Goal: Task Accomplishment & Management: Manage account settings

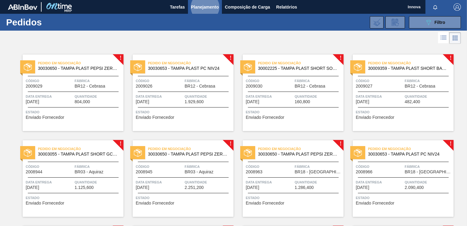
click at [76, 92] on div "Pedido em Negociação 30030650 - TAMPA PLAST PEPSI ZERO NIV24 Código 2009029 Fáb…" at bounding box center [73, 92] width 101 height 76
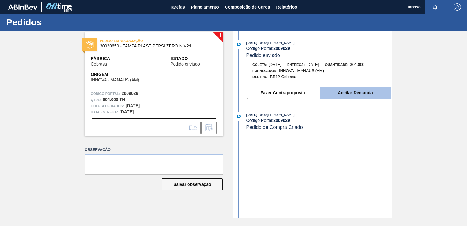
click at [340, 94] on button "Aceitar Demanda" at bounding box center [355, 93] width 71 height 12
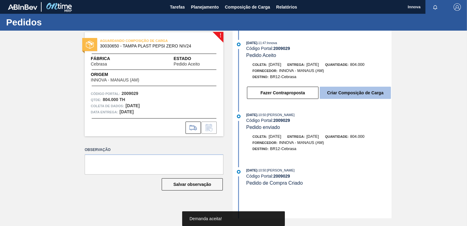
click at [343, 89] on button "Criar Composição de Carga" at bounding box center [355, 93] width 71 height 12
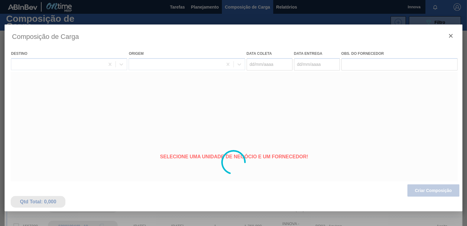
type coleta "[DATE]"
type entrega "[DATE]"
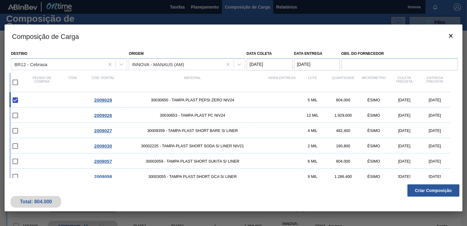
click at [427, 190] on button "Criar Composição" at bounding box center [434, 190] width 52 height 12
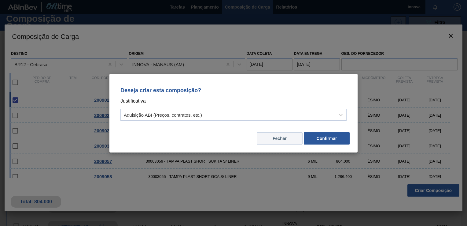
click at [285, 137] on button "Fechar" at bounding box center [280, 138] width 46 height 12
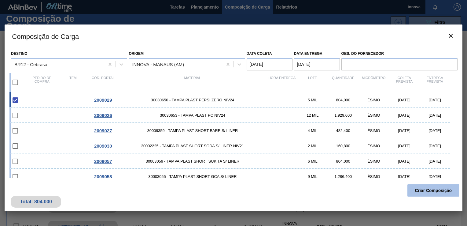
click at [437, 194] on button "Criar Composição" at bounding box center [434, 190] width 52 height 12
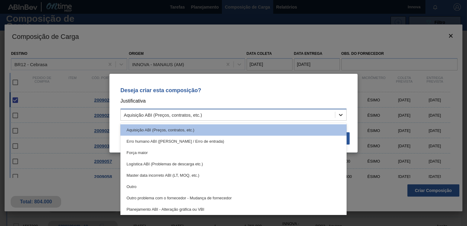
click at [342, 114] on icon at bounding box center [341, 115] width 4 height 2
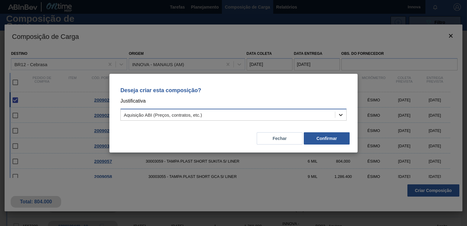
click at [342, 114] on icon at bounding box center [341, 115] width 4 height 2
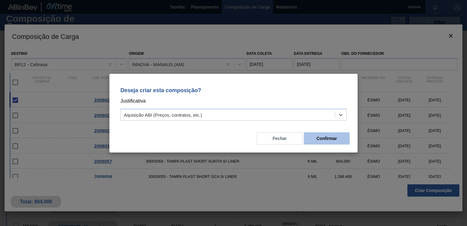
click at [324, 137] on button "Confirmar" at bounding box center [327, 138] width 46 height 12
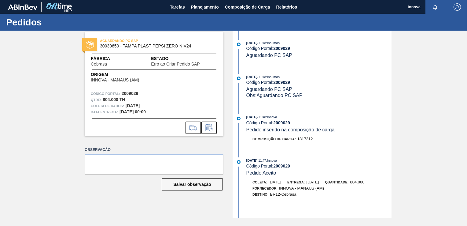
click at [282, 83] on strong "2009029" at bounding box center [281, 82] width 17 height 5
copy strong "2009029"
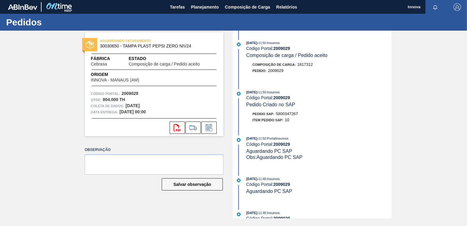
click at [284, 114] on span "5800347267" at bounding box center [287, 113] width 22 height 5
copy span "5800347267"
click at [279, 94] on span ": Insumos" at bounding box center [273, 92] width 14 height 4
click at [279, 97] on strong "2009029" at bounding box center [281, 97] width 17 height 5
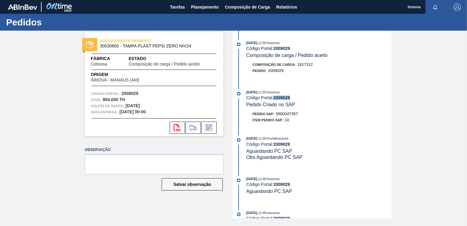
click at [279, 97] on strong "2009029" at bounding box center [281, 97] width 17 height 5
copy strong "2009029"
click at [199, 3] on span "Planejamento" at bounding box center [205, 6] width 28 height 7
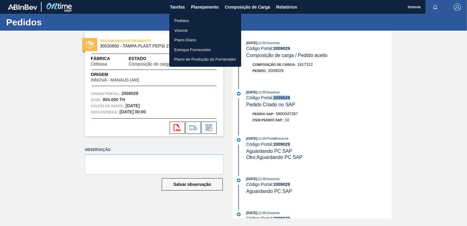
click at [192, 19] on li "Pedidos" at bounding box center [205, 21] width 72 height 10
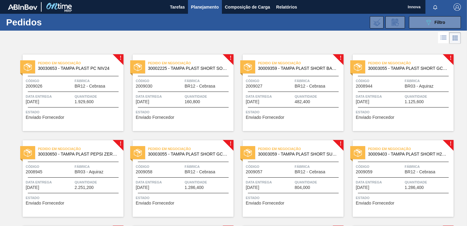
click at [78, 111] on span "Estado" at bounding box center [74, 112] width 96 height 6
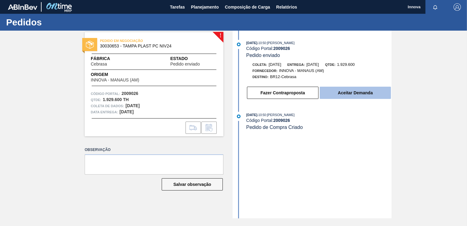
click at [341, 92] on button "Aceitar Demanda" at bounding box center [355, 93] width 71 height 12
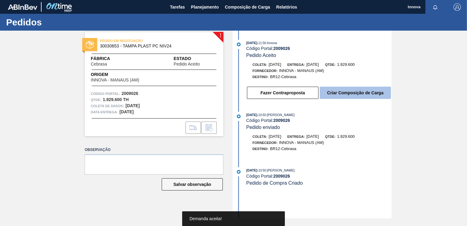
click at [345, 92] on button "Criar Composição de Carga" at bounding box center [355, 93] width 71 height 12
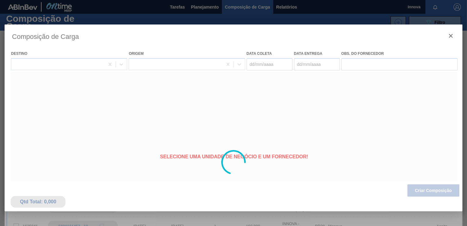
type coleta "[DATE]"
type entrega "[DATE]"
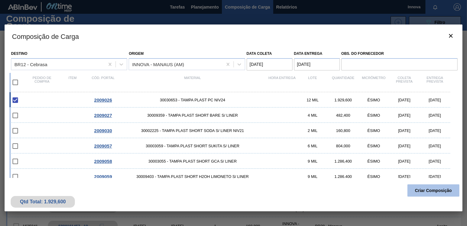
click at [435, 190] on button "Criar Composição" at bounding box center [434, 190] width 52 height 12
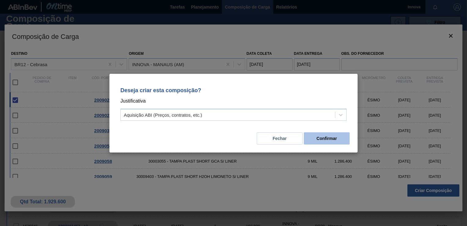
click at [326, 139] on button "Confirmar" at bounding box center [327, 138] width 46 height 12
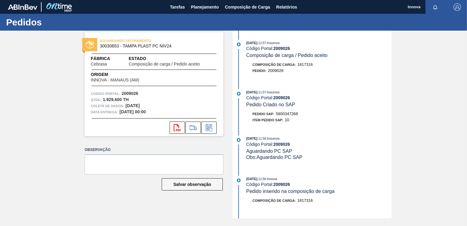
click at [293, 114] on span "5800347268" at bounding box center [287, 113] width 22 height 5
copy span "5800347268"
click at [282, 97] on strong "2009026" at bounding box center [281, 97] width 17 height 5
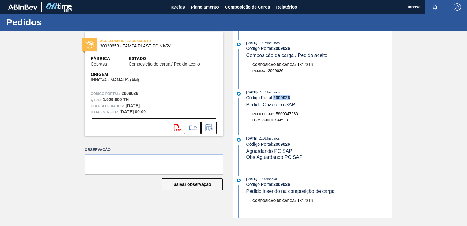
copy strong "2009026"
click at [212, 6] on span "Planejamento" at bounding box center [205, 6] width 28 height 7
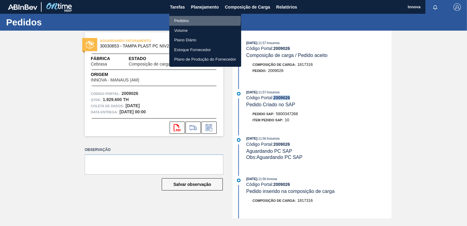
click at [187, 19] on li "Pedidos" at bounding box center [205, 21] width 72 height 10
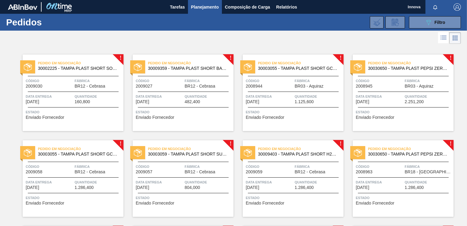
click at [80, 90] on div "Pedido em Negociação 30002225 - TAMPA PLAST SHORT SODA S/ LINER NIV21 Código 20…" at bounding box center [73, 92] width 101 height 76
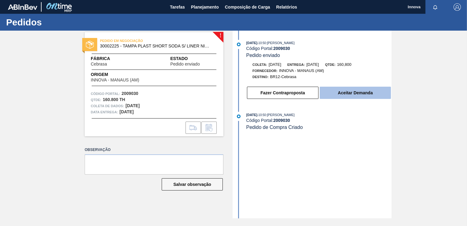
click at [341, 94] on button "Aceitar Demanda" at bounding box center [355, 93] width 71 height 12
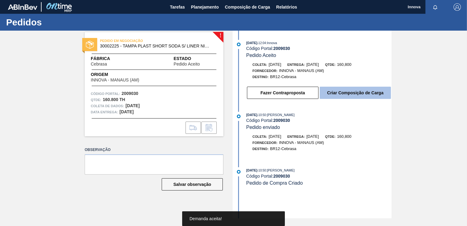
click at [346, 91] on button "Criar Composição de Carga" at bounding box center [355, 93] width 71 height 12
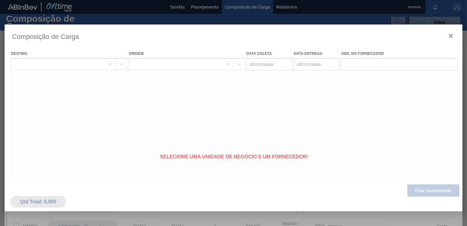
type coleta "[DATE]"
type entrega "[DATE]"
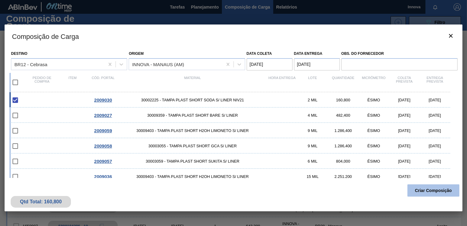
click at [429, 189] on button "Criar Composição" at bounding box center [434, 190] width 52 height 12
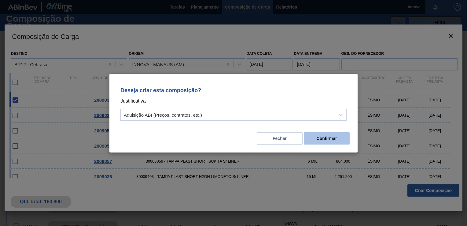
click at [326, 142] on button "Confirmar" at bounding box center [327, 138] width 46 height 12
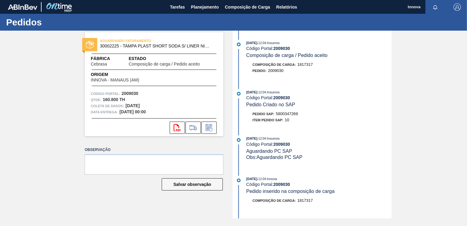
click at [296, 116] on span "5800347269" at bounding box center [287, 113] width 22 height 5
copy span "5800347269"
click at [280, 99] on strong "2009030" at bounding box center [281, 97] width 17 height 5
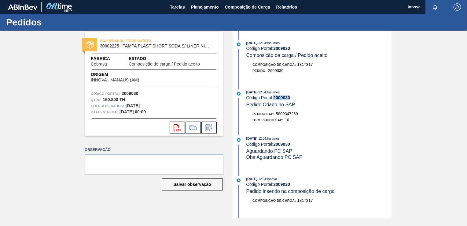
copy strong "2009030"
click at [205, 4] on span "Planejamento" at bounding box center [205, 6] width 28 height 7
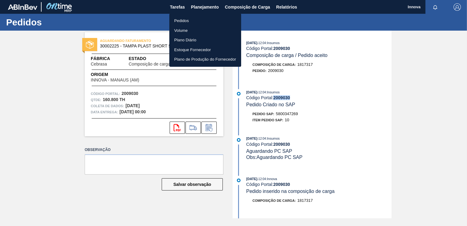
click at [188, 21] on li "Pedidos" at bounding box center [205, 21] width 72 height 10
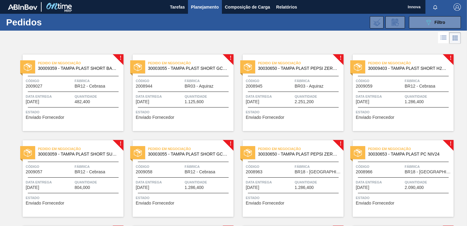
click at [101, 95] on span "Quantidade" at bounding box center [98, 96] width 47 height 6
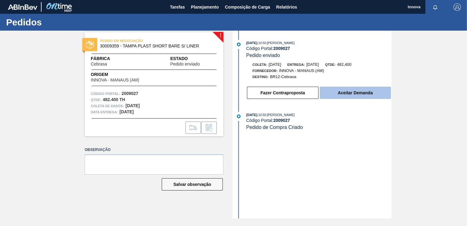
click at [353, 95] on button "Aceitar Demanda" at bounding box center [355, 93] width 71 height 12
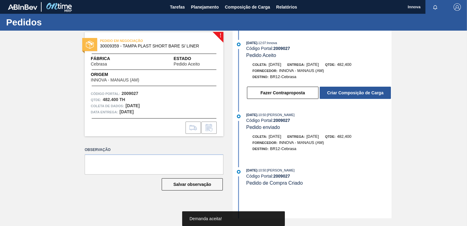
click at [353, 95] on button "Criar Composição de Carga" at bounding box center [355, 93] width 71 height 12
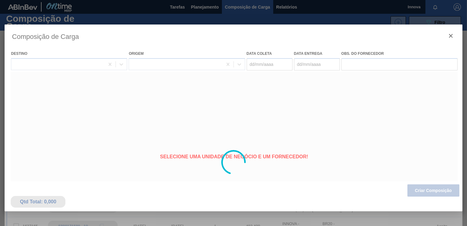
type coleta "[DATE]"
type entrega "[DATE]"
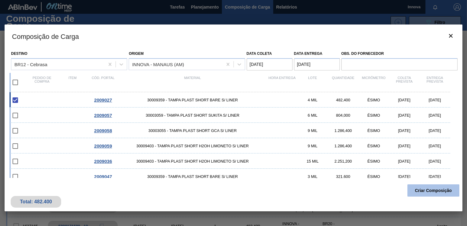
click at [433, 189] on button "Criar Composição" at bounding box center [434, 190] width 52 height 12
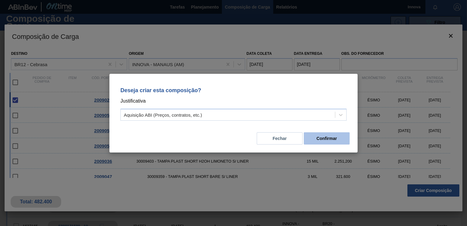
click at [340, 142] on button "Confirmar" at bounding box center [327, 138] width 46 height 12
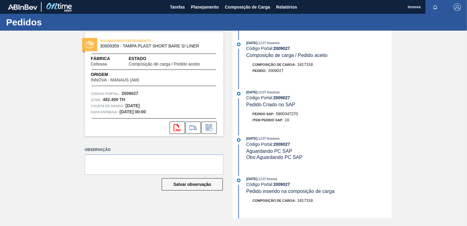
click at [280, 113] on span "5800347270" at bounding box center [287, 113] width 22 height 5
copy span "5800347270"
click at [283, 98] on strong "2009027" at bounding box center [281, 97] width 17 height 5
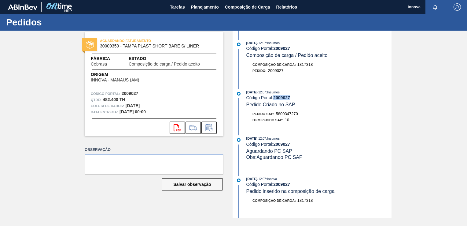
copy strong "2009027"
click at [201, 7] on span "Planejamento" at bounding box center [205, 6] width 28 height 7
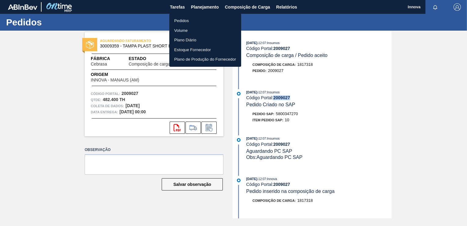
click at [185, 24] on li "Pedidos" at bounding box center [205, 21] width 72 height 10
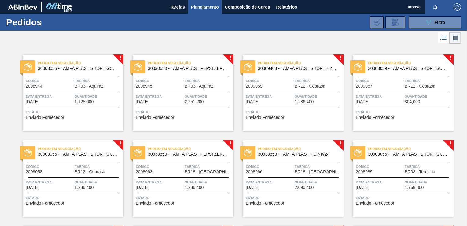
click at [283, 91] on div "Pedido em Negociação 30009403 - TAMPA PLAST SHORT H2OH LIMONETO S/ LINER Código…" at bounding box center [293, 92] width 101 height 76
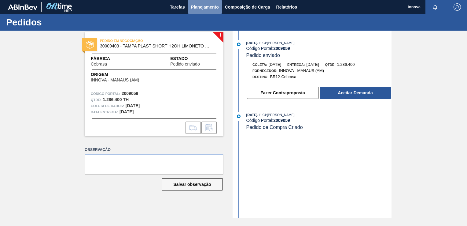
click at [190, 5] on button "Planejamento" at bounding box center [205, 7] width 34 height 14
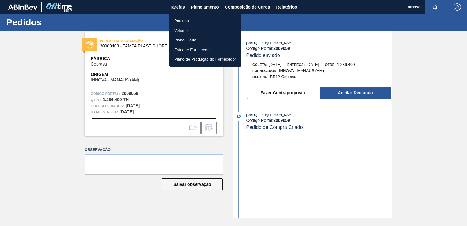
click at [184, 19] on li "Pedidos" at bounding box center [205, 21] width 72 height 10
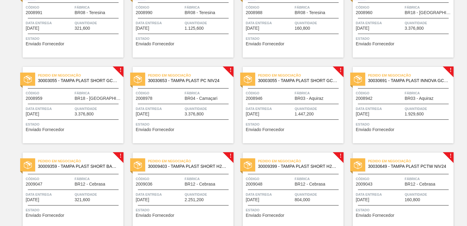
scroll to position [275, 0]
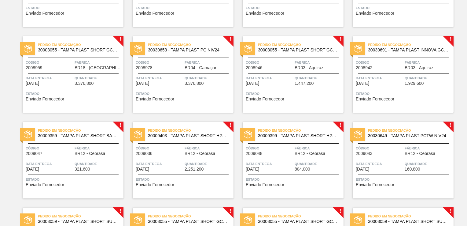
click at [287, 167] on div "Data entrega 02/10/2025" at bounding box center [269, 165] width 47 height 11
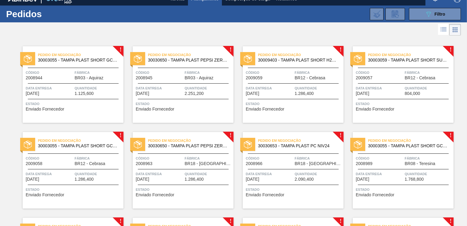
scroll to position [7, 0]
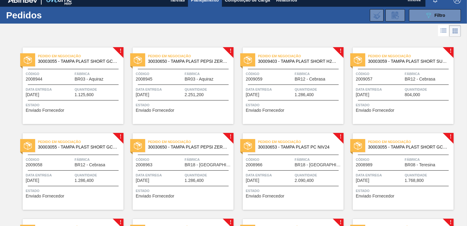
click at [87, 90] on span "Quantidade" at bounding box center [98, 89] width 47 height 6
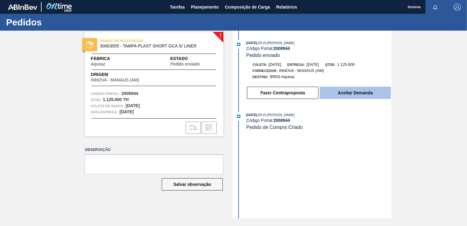
click at [371, 90] on button "Aceitar Demanda" at bounding box center [355, 93] width 71 height 12
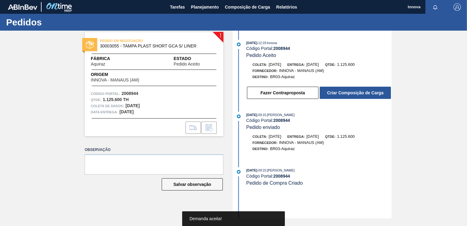
click at [356, 92] on button "Criar Composição de Carga" at bounding box center [355, 93] width 71 height 12
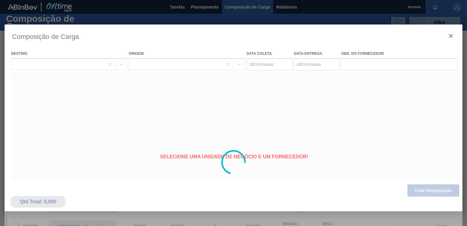
type coleta "21/08/2025"
type entrega "10/09/2025"
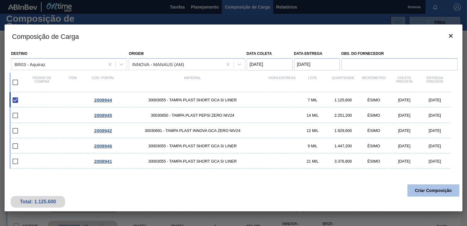
click at [436, 189] on button "Criar Composição" at bounding box center [434, 190] width 52 height 12
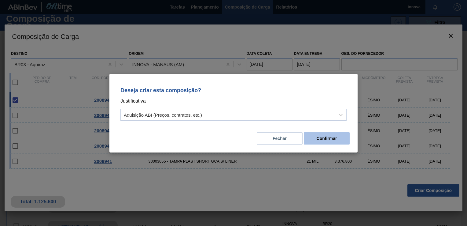
click at [338, 141] on button "Confirmar" at bounding box center [327, 138] width 46 height 12
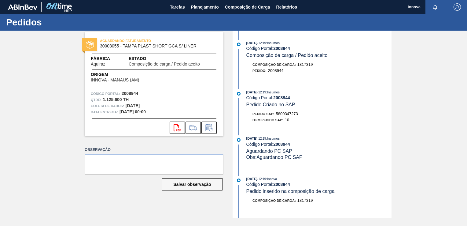
click at [285, 114] on span "5800347273" at bounding box center [287, 113] width 22 height 5
copy span "5800347273"
click at [280, 99] on strong "2008944" at bounding box center [281, 97] width 17 height 5
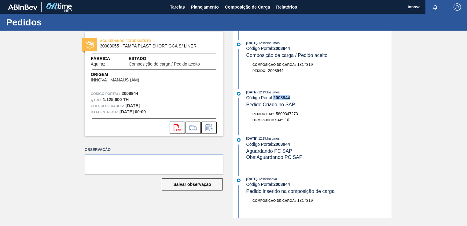
copy strong "2008944"
click at [67, 72] on div "AGUARDANDO FATURAMENTO 30003055 - TAMPA PLAST SHORT GCA S/ LINER Fábrica Aquira…" at bounding box center [233, 124] width 467 height 187
click at [207, 3] on span "Planejamento" at bounding box center [205, 6] width 28 height 7
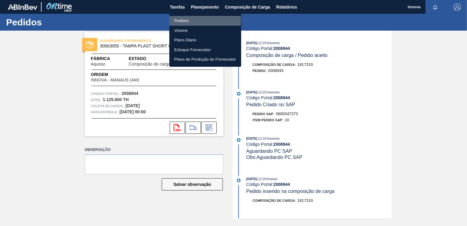
click at [188, 20] on li "Pedidos" at bounding box center [205, 21] width 72 height 10
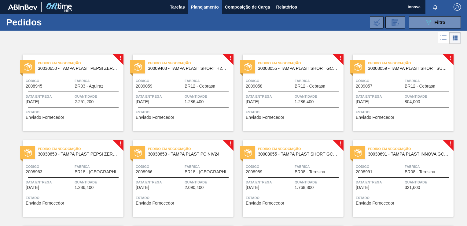
click at [62, 92] on div "Pedido em Negociação 30030650 - TAMPA PLAST PEPSI ZERO NIV24 Código 2008945 Fáb…" at bounding box center [73, 92] width 101 height 76
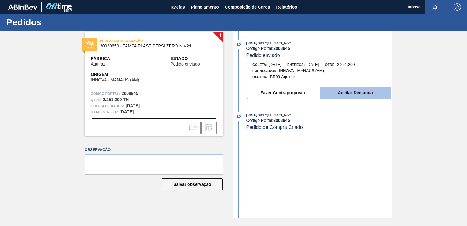
click at [355, 95] on button "Aceitar Demanda" at bounding box center [355, 93] width 71 height 12
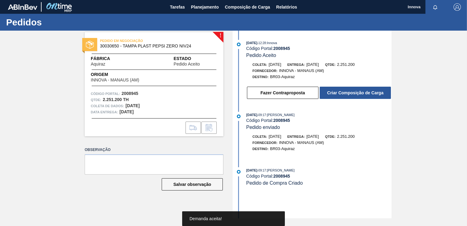
click at [355, 95] on button "Criar Composição de Carga" at bounding box center [355, 93] width 71 height 12
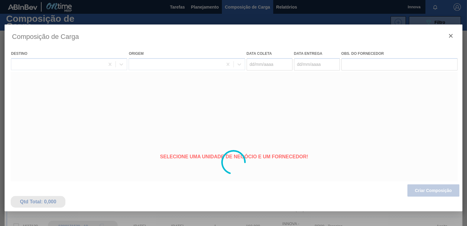
type coleta "[DATE]"
type entrega "[DATE]"
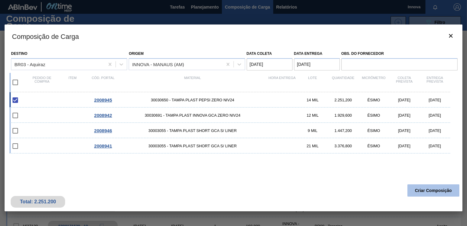
click at [434, 190] on button "Criar Composição" at bounding box center [434, 190] width 52 height 12
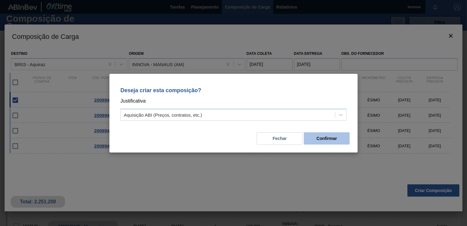
click at [334, 142] on button "Confirmar" at bounding box center [327, 138] width 46 height 12
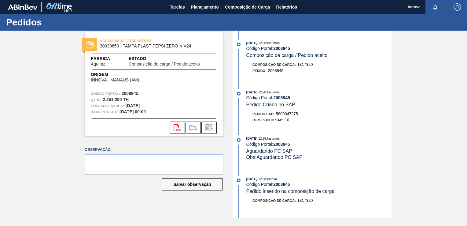
click at [294, 116] on span "5800347275" at bounding box center [287, 113] width 22 height 5
copy span "5800347275"
click at [281, 98] on strong "2008945" at bounding box center [281, 97] width 17 height 5
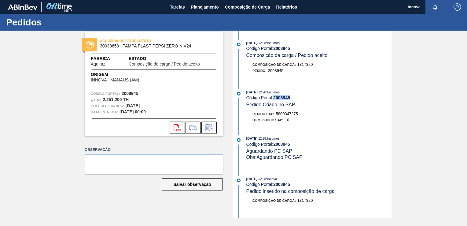
copy strong "2008945"
click at [199, 7] on span "Planejamento" at bounding box center [205, 6] width 28 height 7
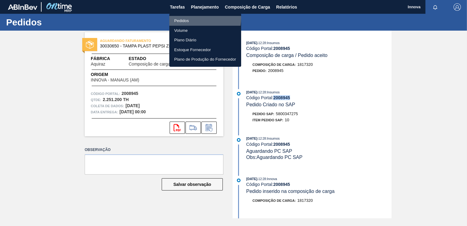
click at [186, 18] on li "Pedidos" at bounding box center [205, 21] width 72 height 10
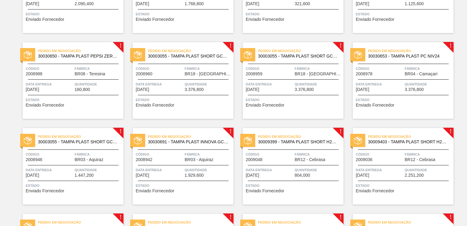
scroll to position [214, 0]
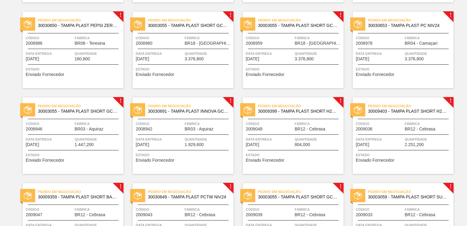
click at [66, 135] on div "Pedido em Negociação 30003055 - TAMPA PLAST SHORT GCA S/ LINER Código 2008946 F…" at bounding box center [73, 135] width 101 height 76
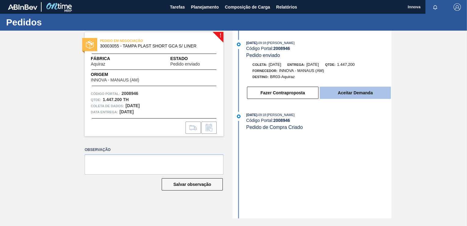
click at [342, 92] on button "Aceitar Demanda" at bounding box center [355, 93] width 71 height 12
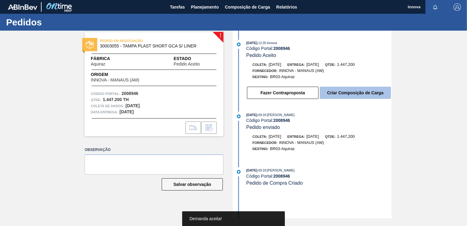
click at [348, 93] on button "Criar Composição de Carga" at bounding box center [355, 93] width 71 height 12
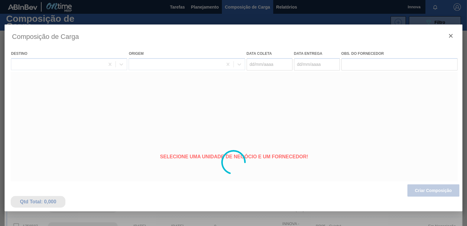
type coleta "[DATE]"
type entrega "[DATE]"
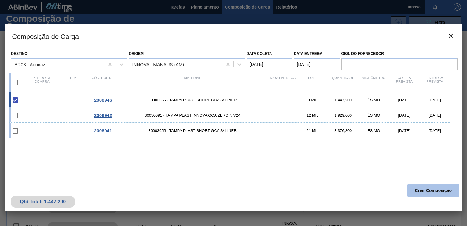
click at [436, 189] on button "Criar Composição" at bounding box center [434, 190] width 52 height 12
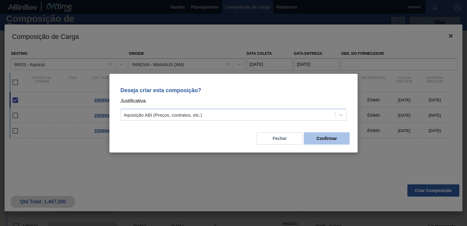
click at [324, 138] on button "Confirmar" at bounding box center [327, 138] width 46 height 12
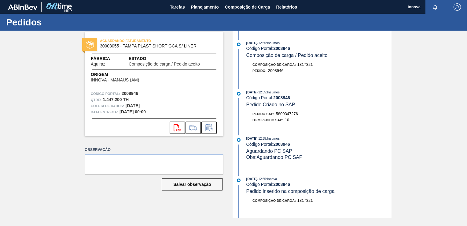
click at [293, 113] on span "5800347276" at bounding box center [287, 113] width 22 height 5
copy span "5800347276"
click at [279, 98] on strong "2008946" at bounding box center [281, 97] width 17 height 5
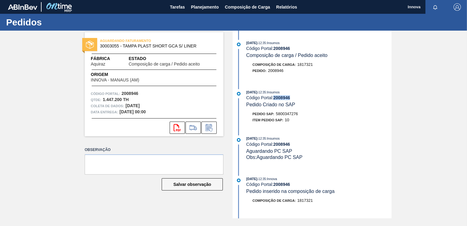
copy strong "2008946"
click at [286, 113] on span "5800347276" at bounding box center [287, 113] width 22 height 5
copy span "5800347276"
click at [209, 9] on span "Planejamento" at bounding box center [205, 6] width 28 height 7
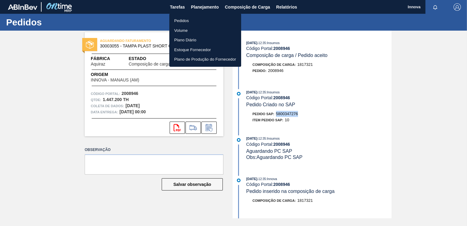
click at [188, 21] on li "Pedidos" at bounding box center [205, 21] width 72 height 10
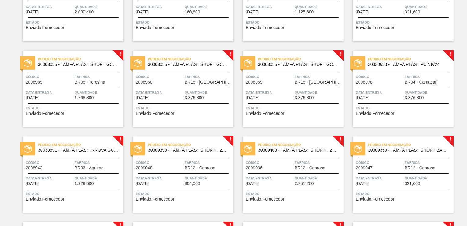
scroll to position [183, 0]
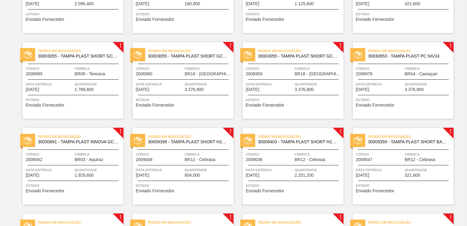
click at [64, 163] on div "Pedido em Negociação 30030691 - TAMPA PLAST INNOVA GCA ZERO NIV24 Código 200894…" at bounding box center [73, 166] width 101 height 76
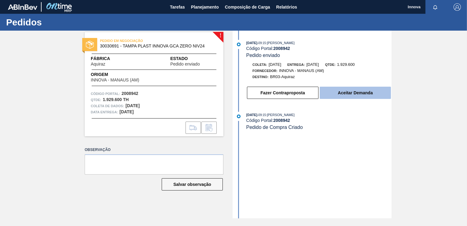
click at [363, 95] on button "Aceitar Demanda" at bounding box center [355, 93] width 71 height 12
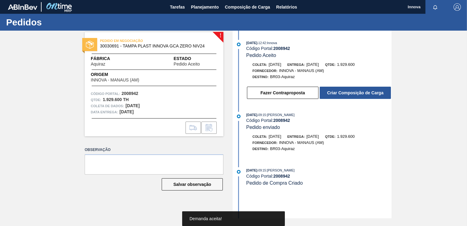
click at [363, 95] on button "Criar Composição de Carga" at bounding box center [355, 93] width 71 height 12
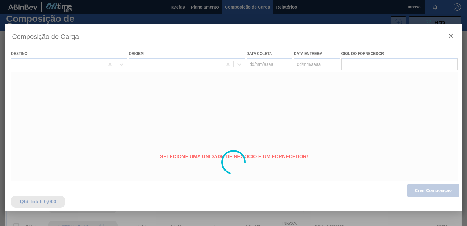
type coleta "[DATE]"
type entrega "[DATE]"
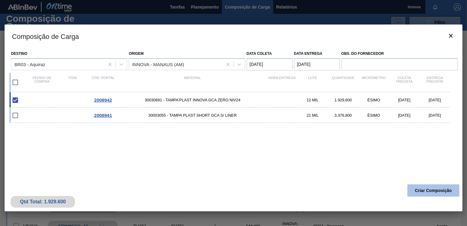
click at [435, 189] on button "Criar Composição" at bounding box center [434, 190] width 52 height 12
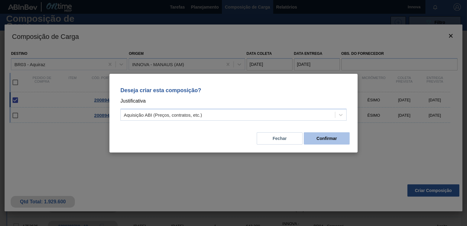
click at [342, 140] on button "Confirmar" at bounding box center [327, 138] width 46 height 12
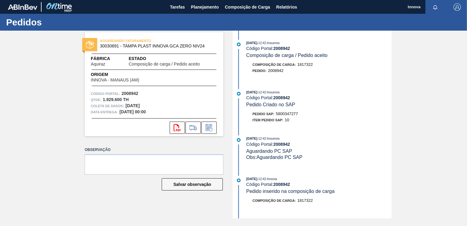
click at [291, 113] on span "5800347277" at bounding box center [287, 113] width 22 height 5
copy span "5800347277"
click at [286, 100] on strong "2008942" at bounding box center [281, 97] width 17 height 5
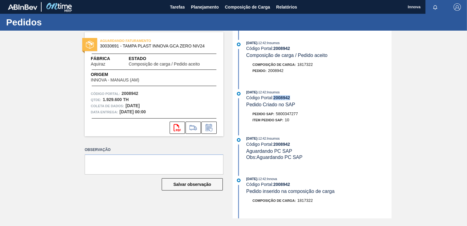
copy strong "2008942"
click at [205, 8] on span "Planejamento" at bounding box center [205, 6] width 28 height 7
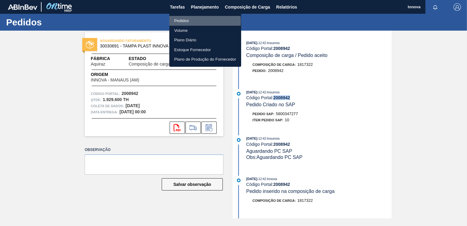
click at [185, 21] on li "Pedidos" at bounding box center [205, 21] width 72 height 10
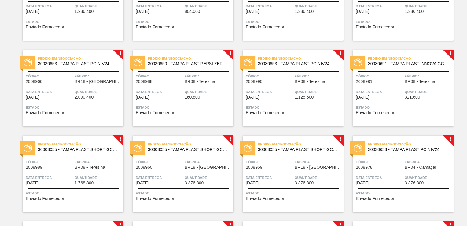
scroll to position [92, 0]
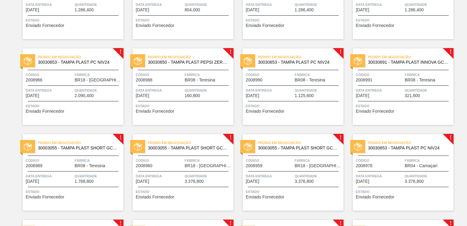
click at [74, 165] on div "Código 2008989 Fábrica BR08 - Teresina" at bounding box center [73, 162] width 101 height 11
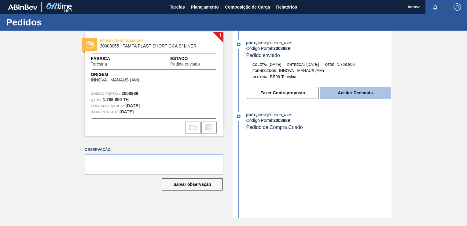
click at [337, 93] on button "Aceitar Demanda" at bounding box center [355, 93] width 71 height 12
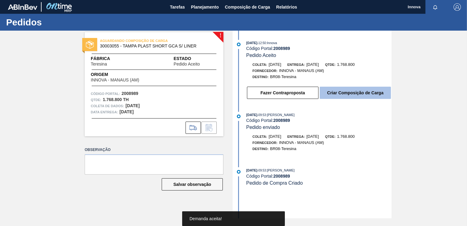
click at [356, 93] on button "Criar Composição de Carga" at bounding box center [355, 93] width 71 height 12
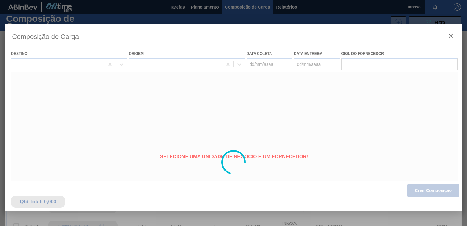
type coleta "28/08/2025"
type entrega "19/09/2025"
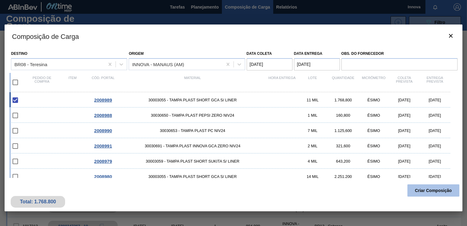
click at [436, 191] on button "Criar Composição" at bounding box center [434, 190] width 52 height 12
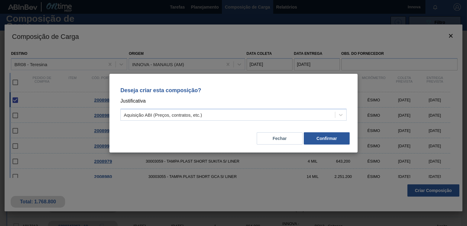
click at [335, 145] on div "Fechar Confirmar" at bounding box center [234, 134] width 234 height 21
click at [334, 138] on button "Confirmar" at bounding box center [327, 138] width 46 height 12
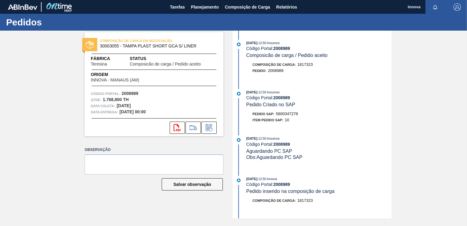
click at [290, 115] on span "5800347278" at bounding box center [287, 113] width 22 height 5
copy span "5800347278"
click at [282, 97] on strong "2008989" at bounding box center [281, 97] width 17 height 5
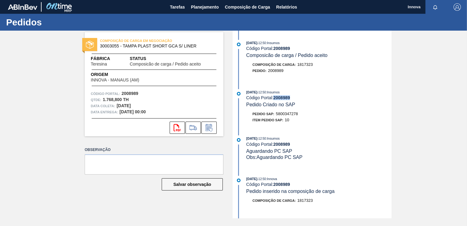
copy strong "2008989"
click at [207, 11] on button "Planejamento" at bounding box center [205, 7] width 34 height 14
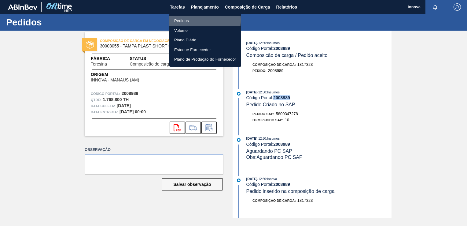
click at [191, 20] on li "Pedidos" at bounding box center [205, 21] width 72 height 10
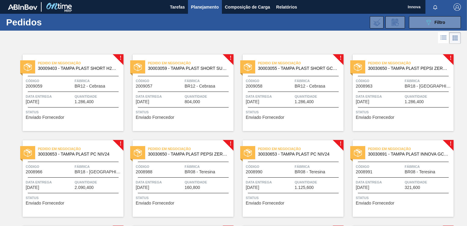
click at [176, 170] on div "Código 2008988" at bounding box center [159, 168] width 47 height 11
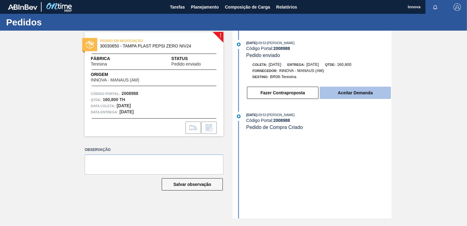
click at [366, 94] on button "Aceitar Demanda" at bounding box center [355, 93] width 71 height 12
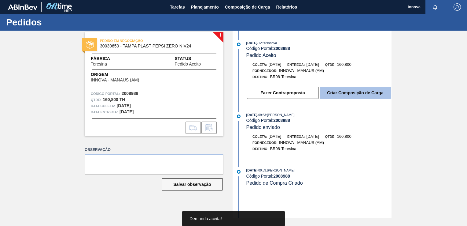
click at [364, 93] on button "Criar Composição de Carga" at bounding box center [355, 93] width 71 height 12
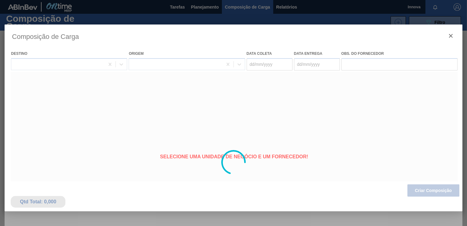
type coleta "[DATE]"
type entrega "[DATE]"
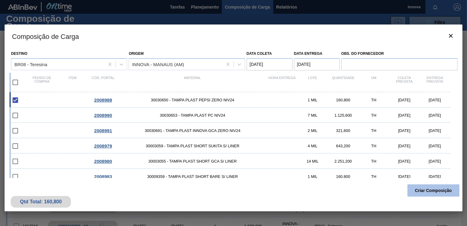
click at [432, 190] on button "Criar Composição" at bounding box center [434, 190] width 52 height 12
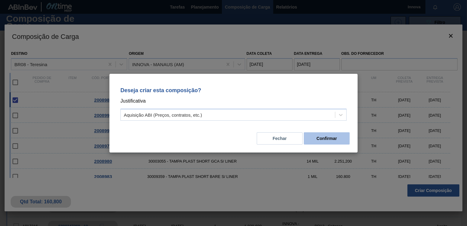
click at [328, 141] on button "Confirmar" at bounding box center [327, 138] width 46 height 12
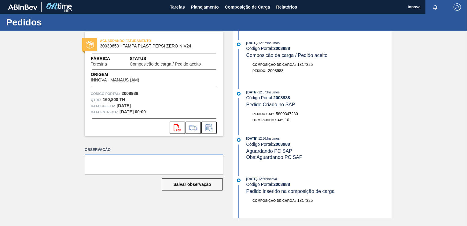
click at [288, 114] on span "5800347280" at bounding box center [287, 113] width 22 height 5
copy span "5800347280"
click at [286, 98] on strong "2008988" at bounding box center [281, 97] width 17 height 5
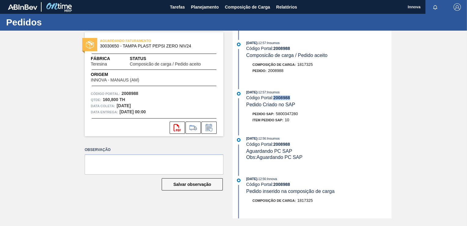
copy strong "2008988"
click at [213, 8] on span "Planejamento" at bounding box center [205, 6] width 28 height 7
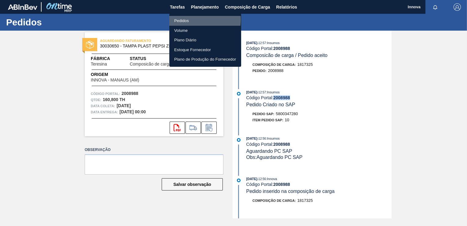
click at [187, 19] on li "Pedidos" at bounding box center [205, 21] width 72 height 10
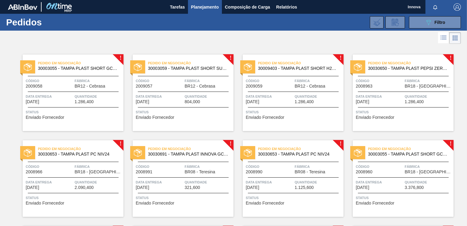
click at [175, 167] on span "Código" at bounding box center [159, 166] width 47 height 6
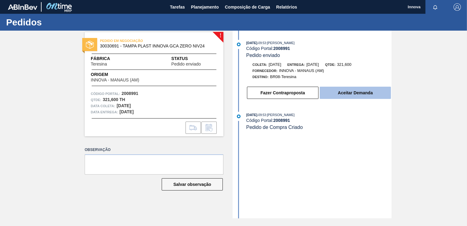
click at [355, 96] on button "Aceitar Demanda" at bounding box center [355, 93] width 71 height 12
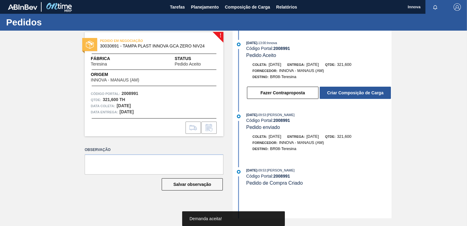
click at [352, 96] on button "Criar Composição de Carga" at bounding box center [355, 93] width 71 height 12
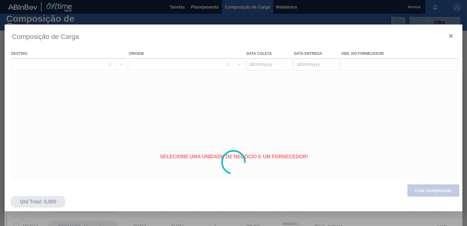
type coleta "[DATE]"
type entrega "[DATE]"
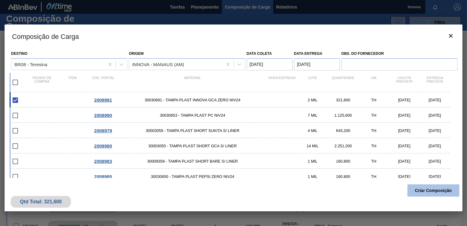
click at [433, 191] on button "Criar Composição" at bounding box center [434, 190] width 52 height 12
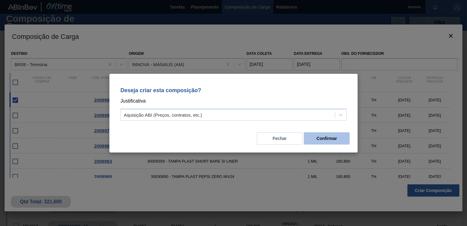
click at [342, 140] on button "Confirmar" at bounding box center [327, 138] width 46 height 12
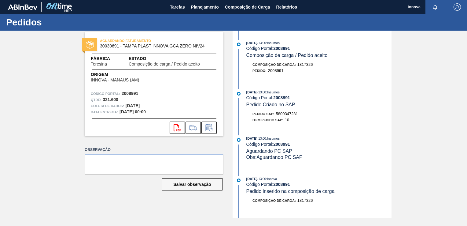
click at [286, 116] on span "5800347281" at bounding box center [287, 113] width 22 height 5
copy span "5800347281"
click at [282, 98] on strong "2008991" at bounding box center [281, 97] width 17 height 5
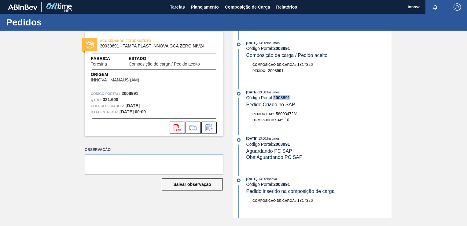
copy strong "2008991"
click at [204, 8] on span "Planejamento" at bounding box center [205, 6] width 28 height 7
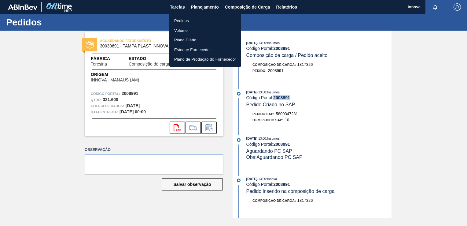
click at [189, 22] on li "Pedidos" at bounding box center [205, 21] width 72 height 10
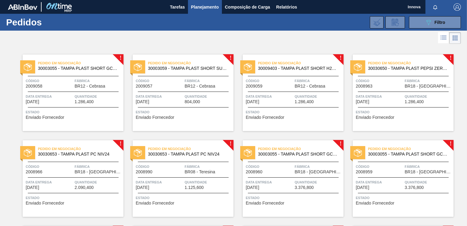
click at [175, 166] on span "Código" at bounding box center [159, 166] width 47 height 6
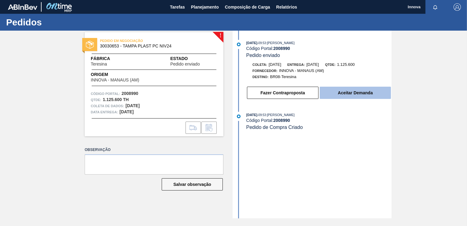
click at [355, 92] on button "Aceitar Demanda" at bounding box center [355, 93] width 71 height 12
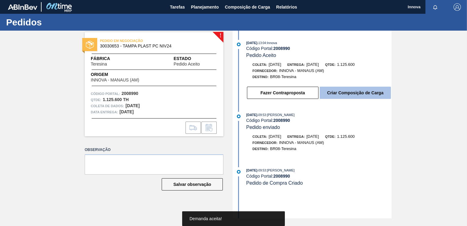
click at [357, 93] on button "Criar Composição de Carga" at bounding box center [355, 93] width 71 height 12
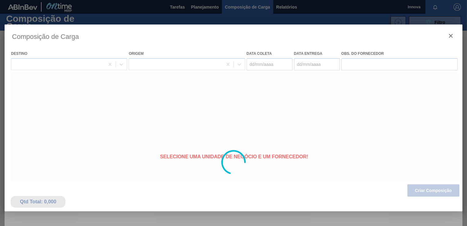
type coleta "[DATE]"
type entrega "[DATE]"
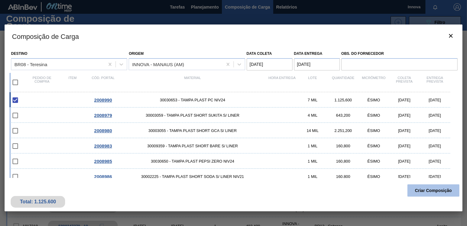
click at [436, 193] on button "Criar Composição" at bounding box center [434, 190] width 52 height 12
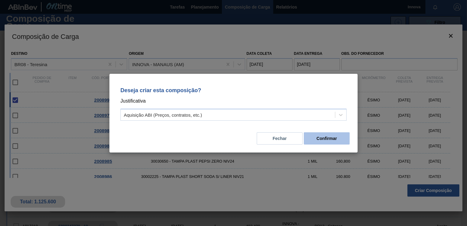
click at [332, 141] on button "Confirmar" at bounding box center [327, 138] width 46 height 12
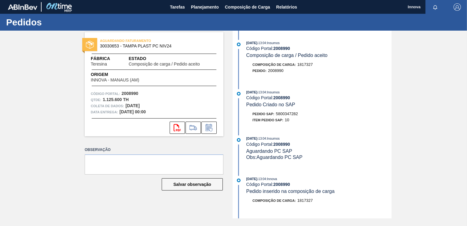
click at [282, 111] on div "[DATE] 13:04 : Insumos Código Portal: 2008990 Pedido Criado no SAP Pedido SAP: …" at bounding box center [312, 107] width 157 height 37
click at [280, 113] on span "5800347282" at bounding box center [287, 113] width 22 height 5
copy span "5800347282"
click at [285, 98] on strong "2008990" at bounding box center [281, 97] width 17 height 5
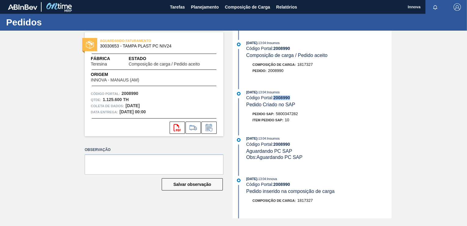
click at [285, 98] on strong "2008990" at bounding box center [281, 97] width 17 height 5
copy strong "2008990"
click at [325, 135] on div "[DATE] 13:04 : Insumos Código Portal: 2008990 Composição de carga / Pedido acei…" at bounding box center [312, 124] width 157 height 187
click at [46, 138] on div "AGUARDANDO FATURAMENTO 30030653 - TAMPA PLAST PC NIV24 Fábrica Teresina Estado …" at bounding box center [233, 124] width 467 height 187
click at [205, 7] on span "Planejamento" at bounding box center [205, 6] width 28 height 7
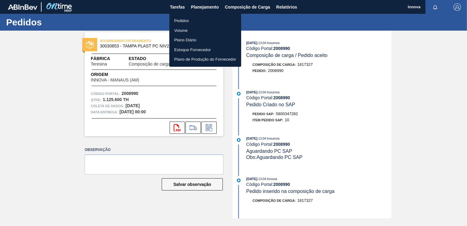
click at [190, 20] on li "Pedidos" at bounding box center [205, 21] width 72 height 10
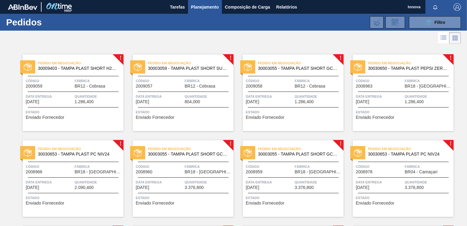
click at [194, 169] on span "Fábrica" at bounding box center [208, 166] width 47 height 6
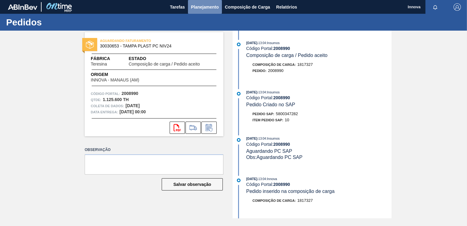
click at [198, 9] on span "Planejamento" at bounding box center [205, 6] width 28 height 7
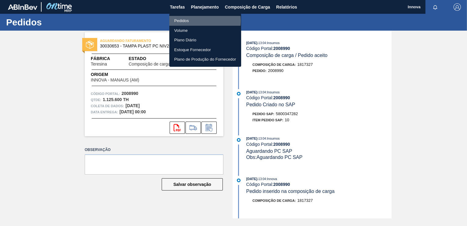
click at [192, 21] on li "Pedidos" at bounding box center [205, 21] width 72 height 10
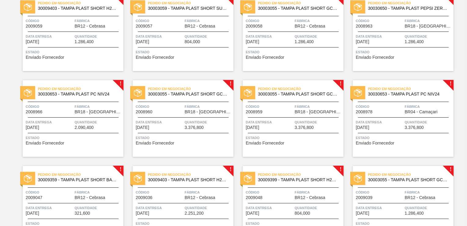
scroll to position [61, 0]
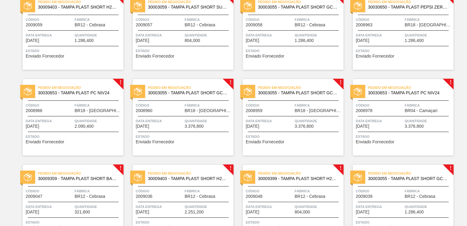
click at [397, 118] on span "Data entrega" at bounding box center [379, 121] width 47 height 6
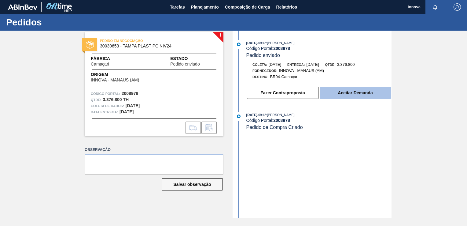
click at [356, 91] on button "Aceitar Demanda" at bounding box center [355, 93] width 71 height 12
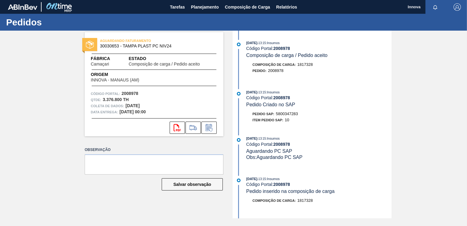
click at [288, 115] on span "5800347283" at bounding box center [287, 113] width 22 height 5
copy span "5800347283"
click at [288, 95] on div "[DATE] 13:15 : Insumos" at bounding box center [318, 92] width 145 height 6
click at [286, 96] on strong "2008978" at bounding box center [281, 97] width 17 height 5
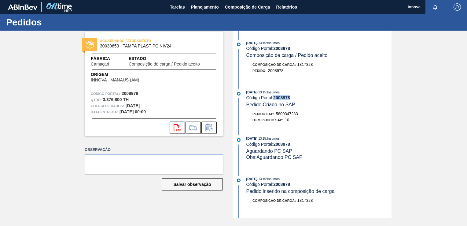
click at [286, 96] on strong "2008978" at bounding box center [281, 97] width 17 height 5
copy strong "2008978"
click at [209, 11] on button "Planejamento" at bounding box center [205, 7] width 34 height 14
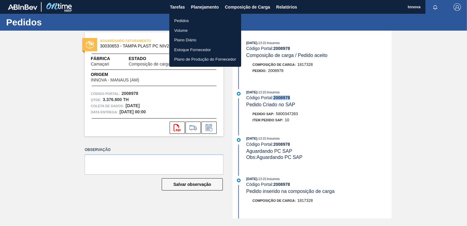
click at [190, 20] on li "Pedidos" at bounding box center [205, 21] width 72 height 10
